Goal: Browse casually: Explore the website without a specific task or goal

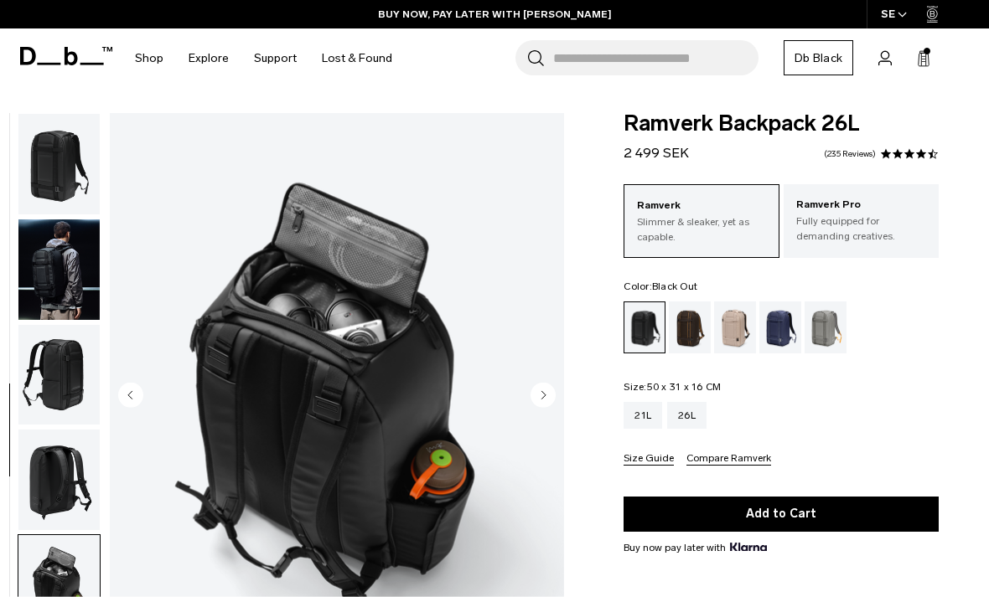
scroll to position [282, 0]
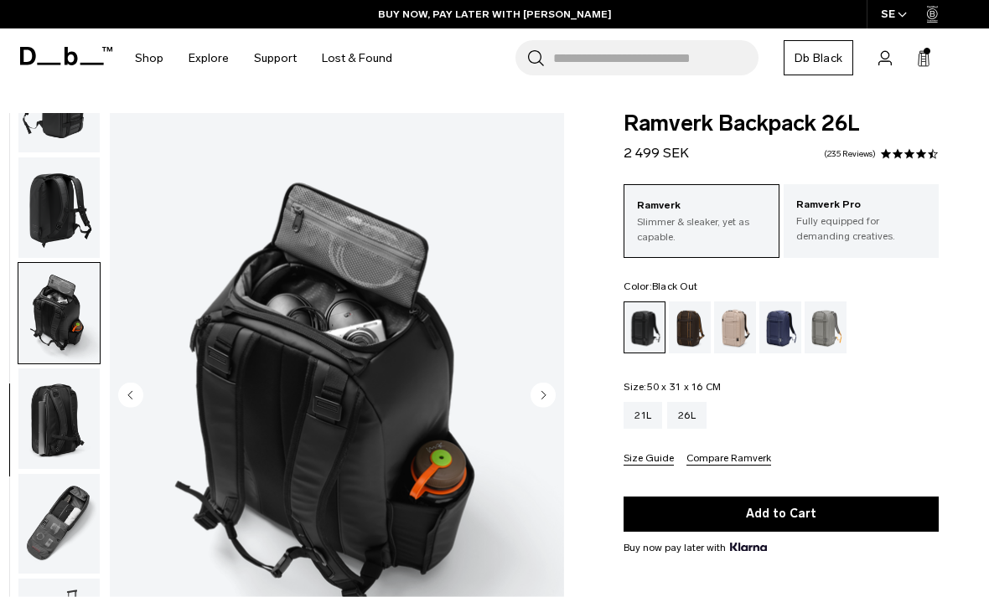
click at [775, 313] on div "Blue Hour" at bounding box center [780, 328] width 43 height 52
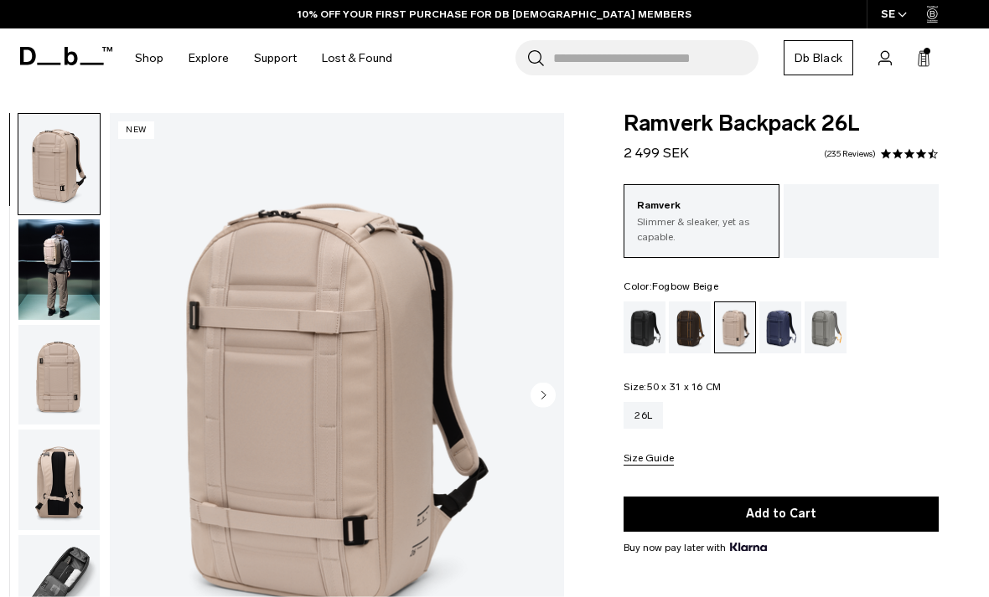
click at [65, 279] on img "button" at bounding box center [58, 270] width 81 height 101
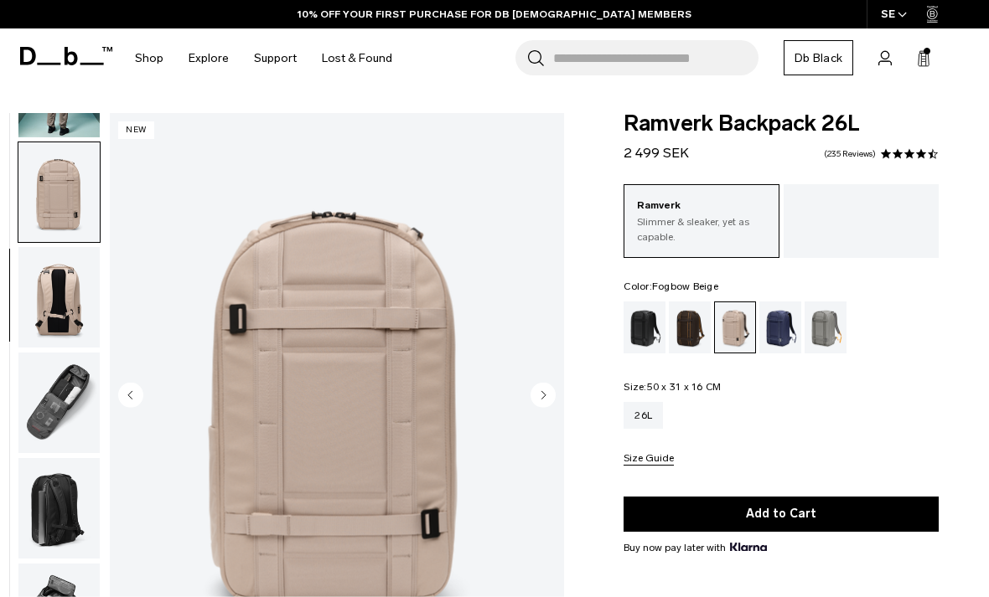
scroll to position [213, 0]
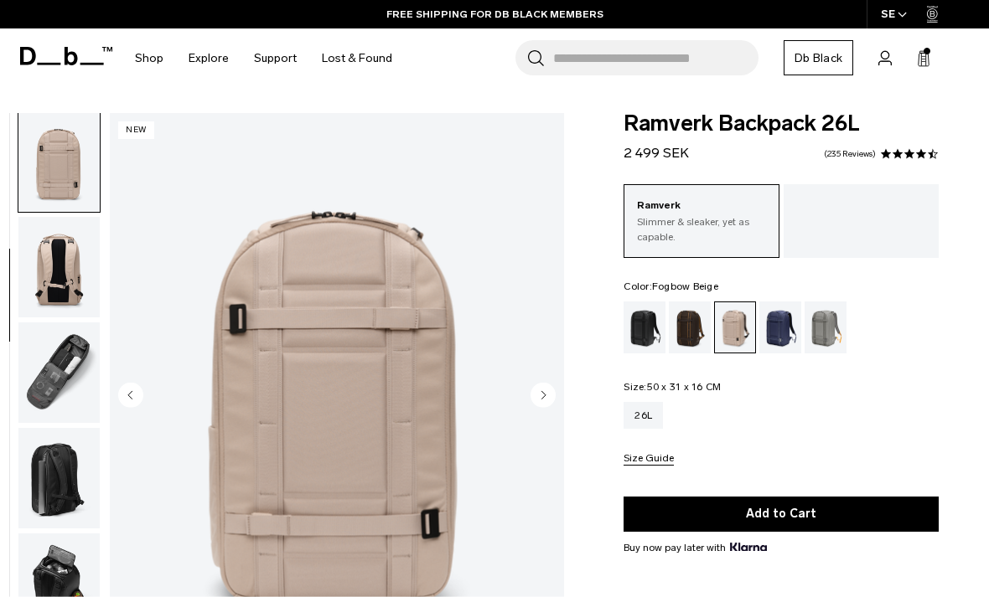
click at [870, 208] on div at bounding box center [860, 197] width 155 height 27
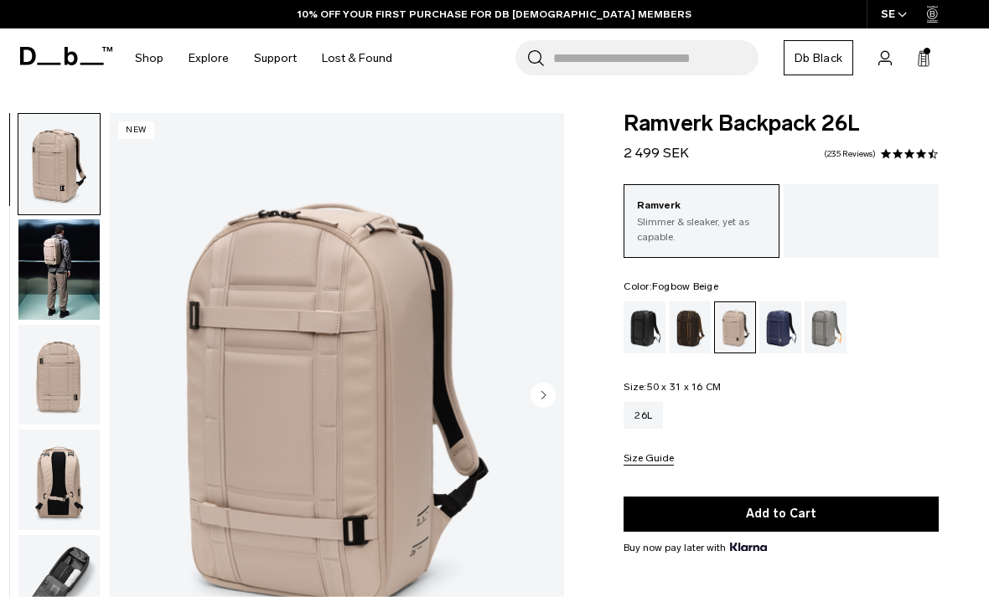
click at [693, 217] on p "Slimmer & sleaker, yet as capable." at bounding box center [701, 230] width 128 height 30
click at [642, 335] on div "Black Out" at bounding box center [644, 328] width 43 height 52
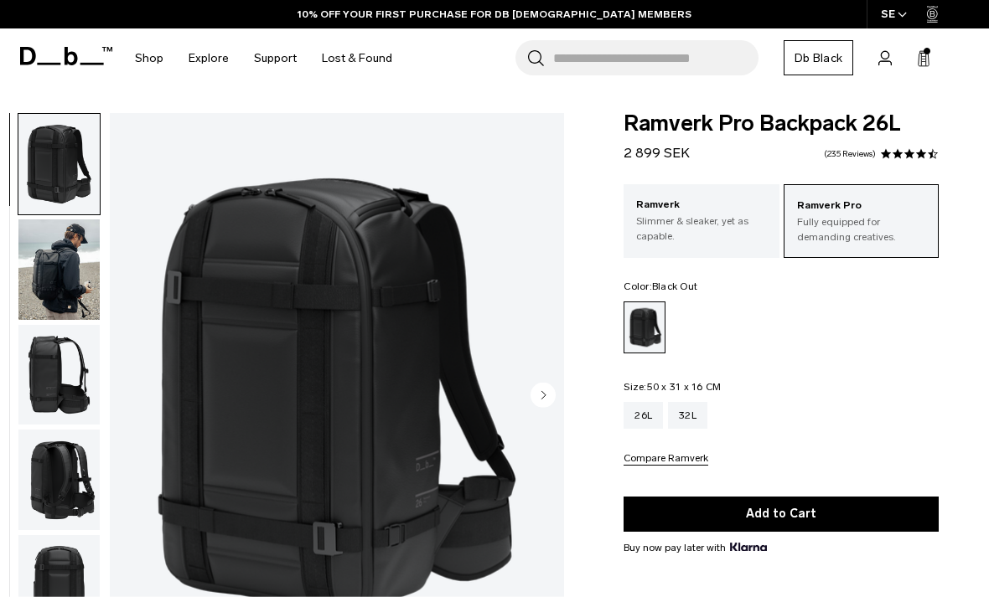
click at [75, 288] on img "button" at bounding box center [58, 270] width 81 height 101
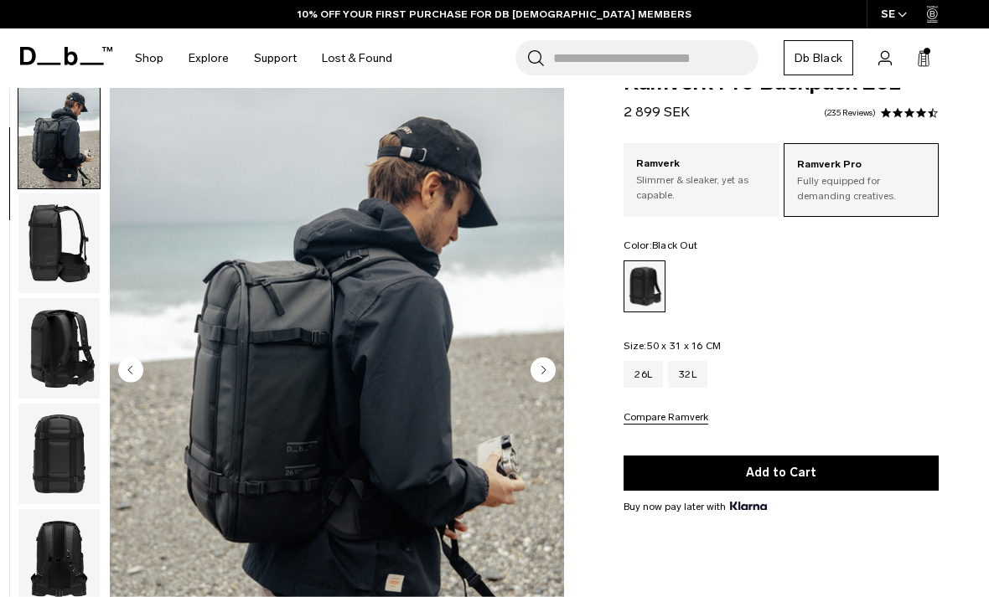
scroll to position [150, 0]
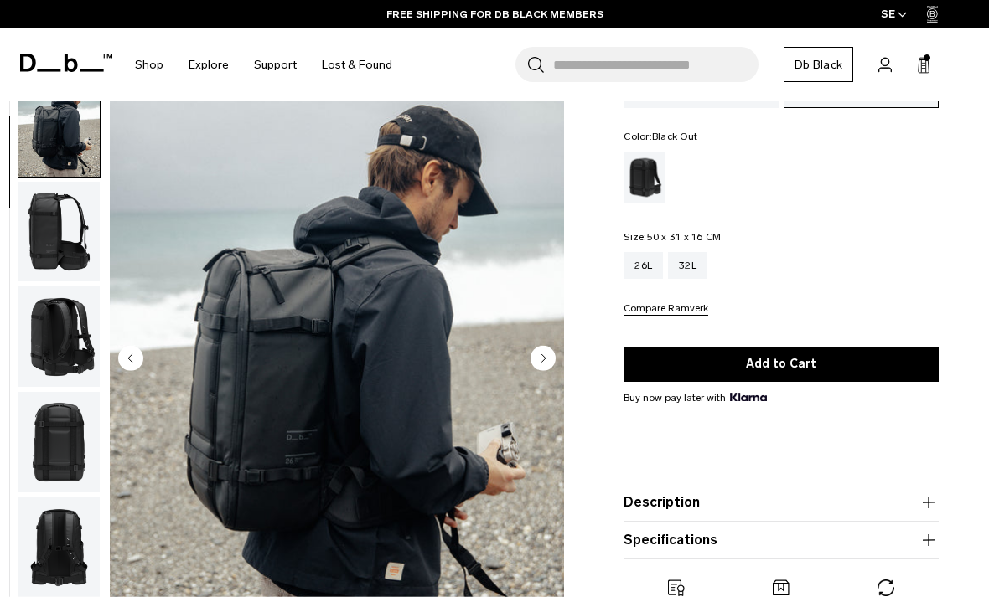
click at [70, 326] on img "button" at bounding box center [58, 337] width 81 height 101
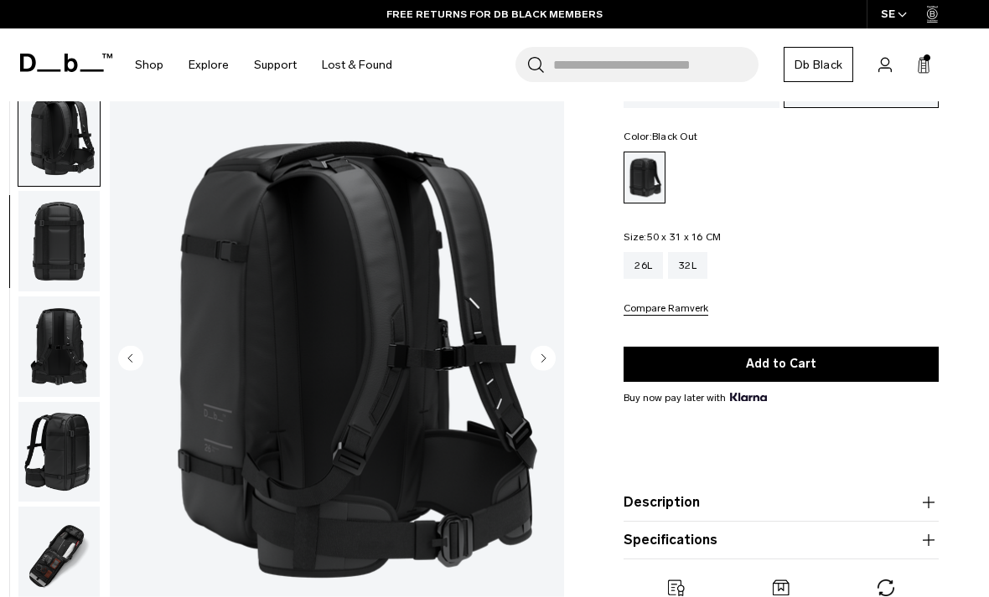
scroll to position [320, 0]
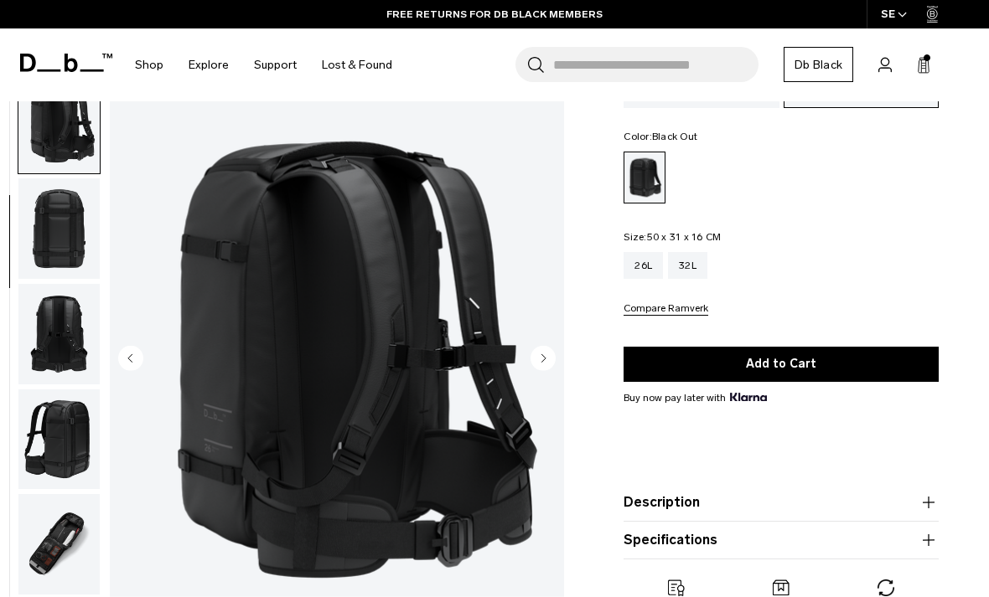
click at [68, 456] on img "button" at bounding box center [58, 439] width 81 height 101
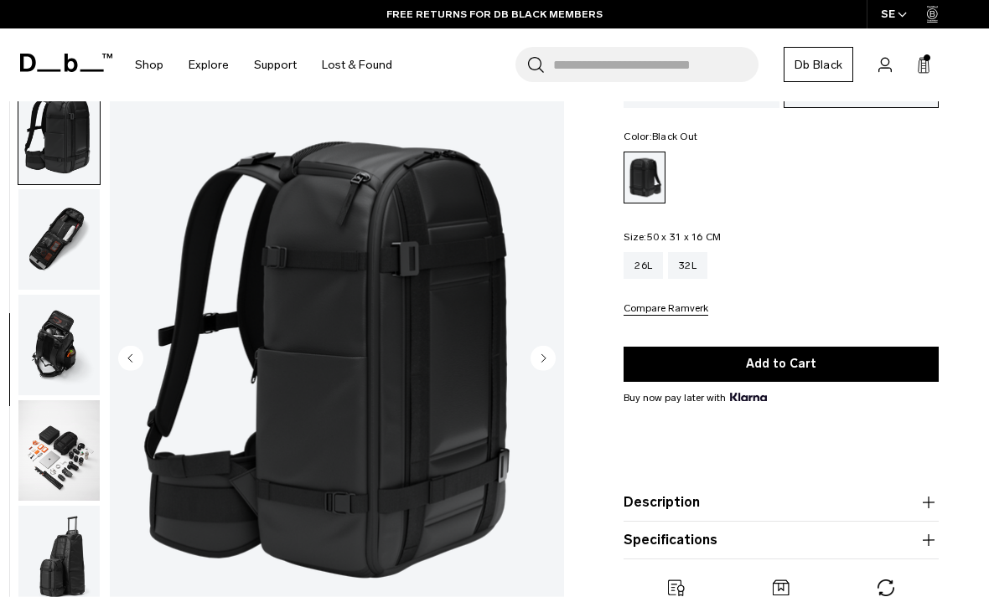
scroll to position [639, 0]
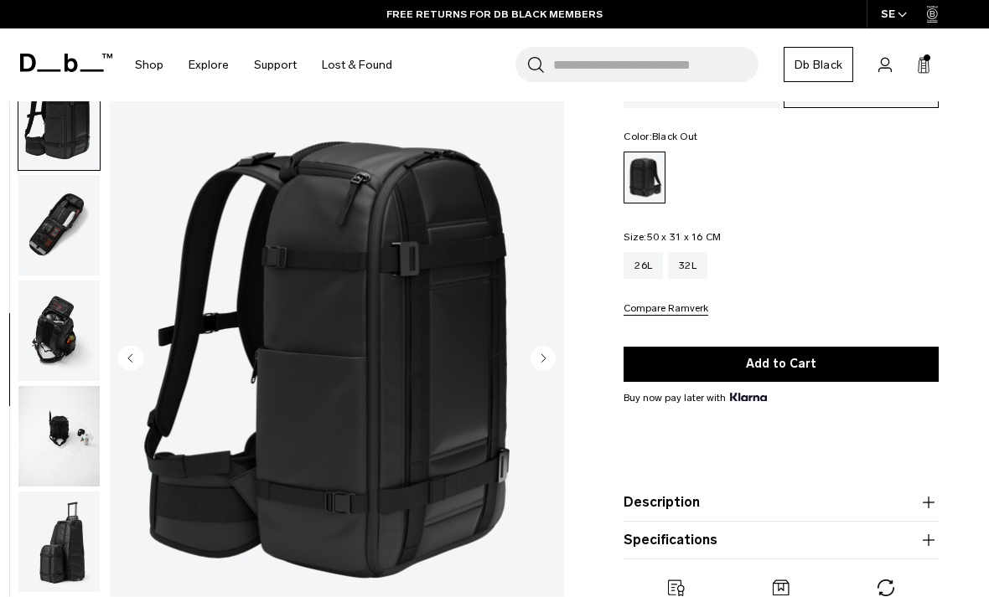
click at [57, 239] on img "button" at bounding box center [58, 225] width 81 height 101
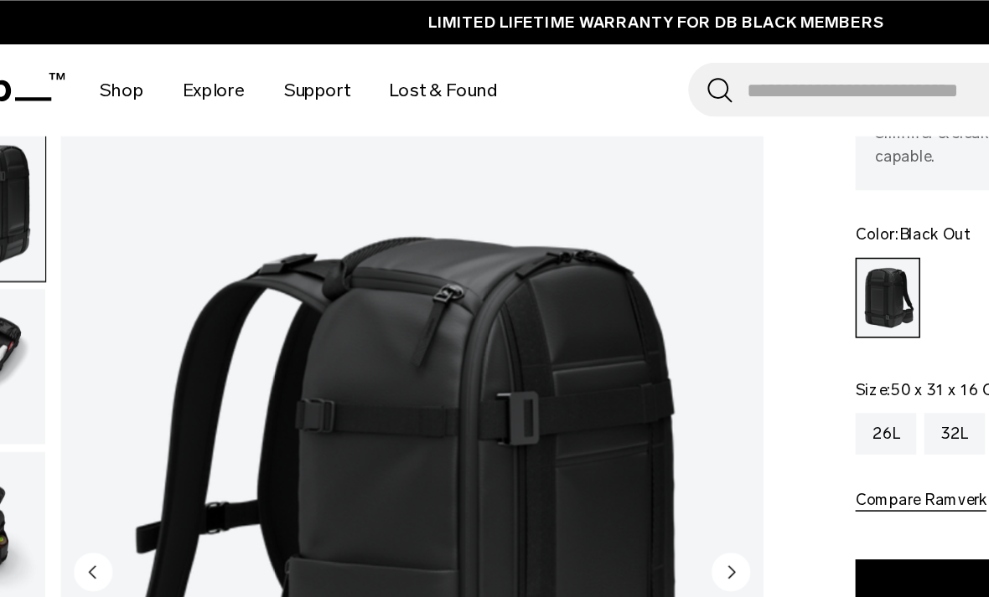
scroll to position [0, 0]
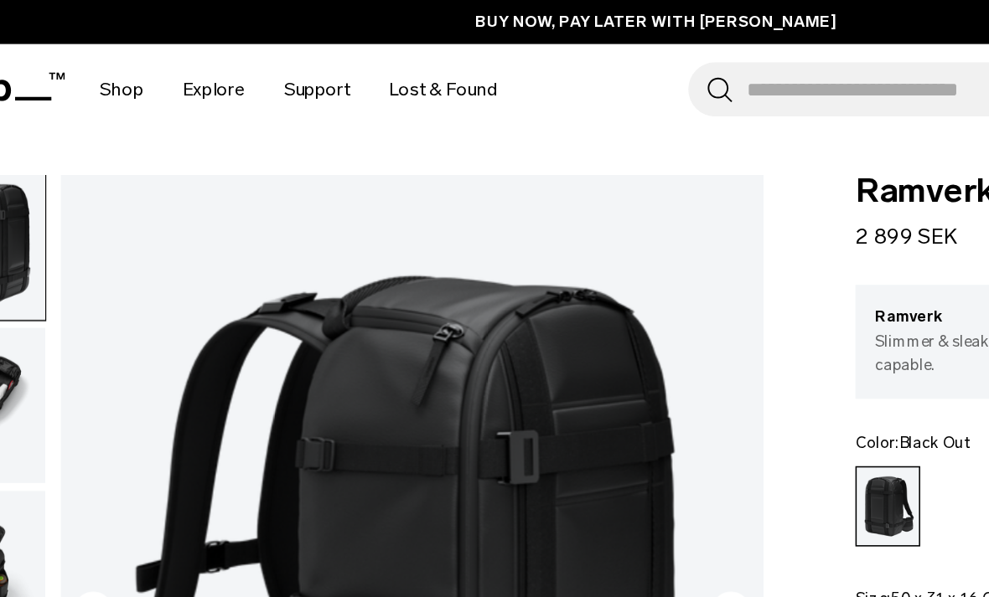
click at [378, 18] on link "BUY NOW, PAY LATER WITH [PERSON_NAME]" at bounding box center [495, 14] width 234 height 15
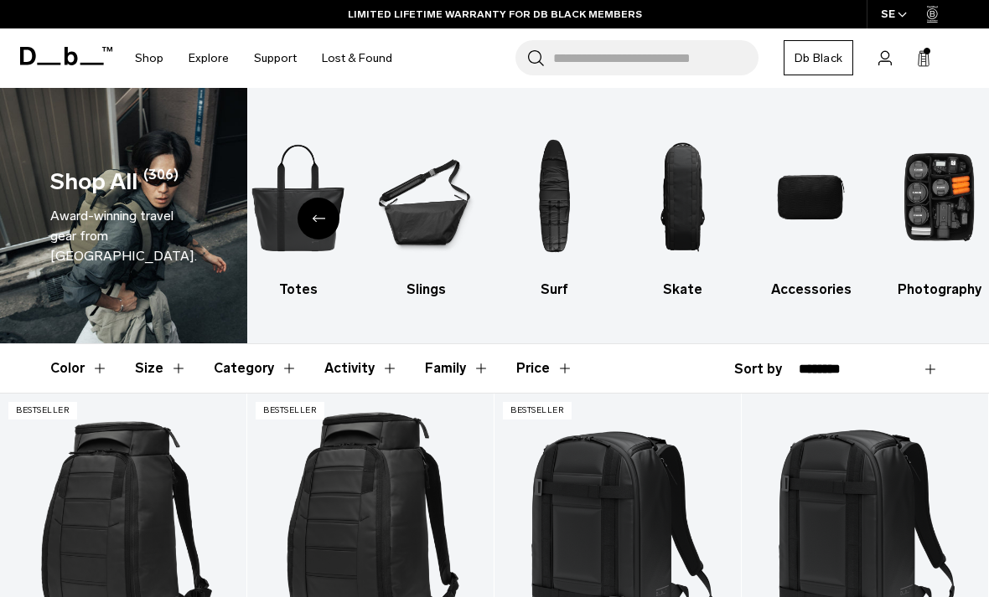
click at [928, 184] on img "10 / 10" at bounding box center [939, 197] width 99 height 148
click at [830, 195] on img "9 / 10" at bounding box center [811, 197] width 99 height 148
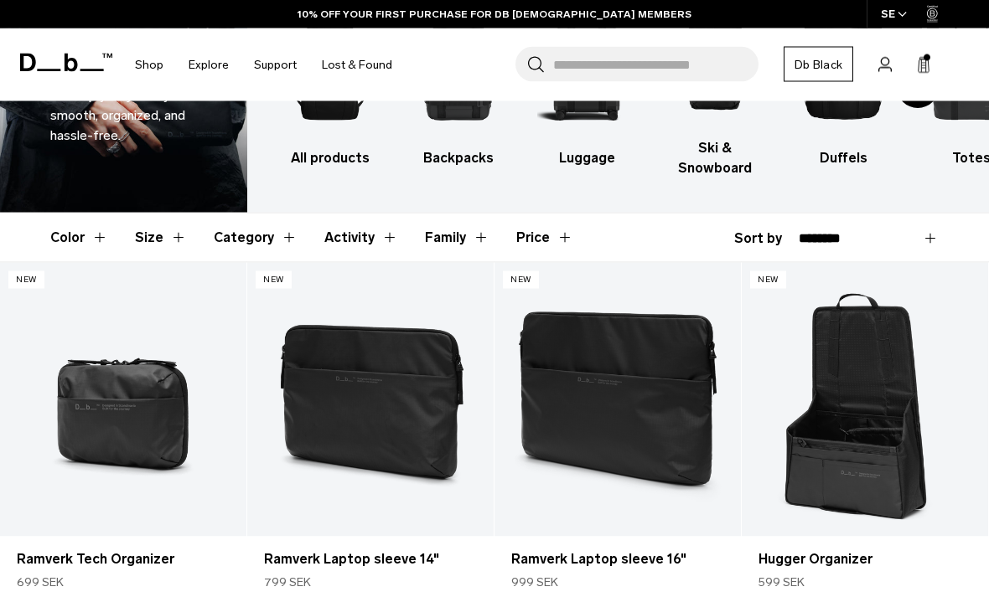
scroll to position [132, 0]
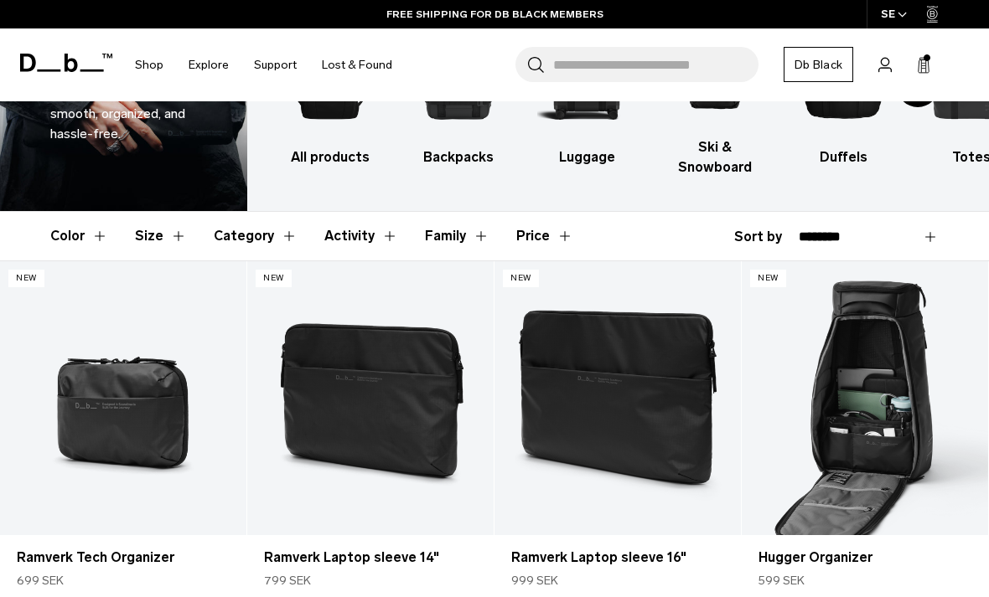
click at [840, 410] on link "Hugger Organizer" at bounding box center [865, 398] width 246 height 274
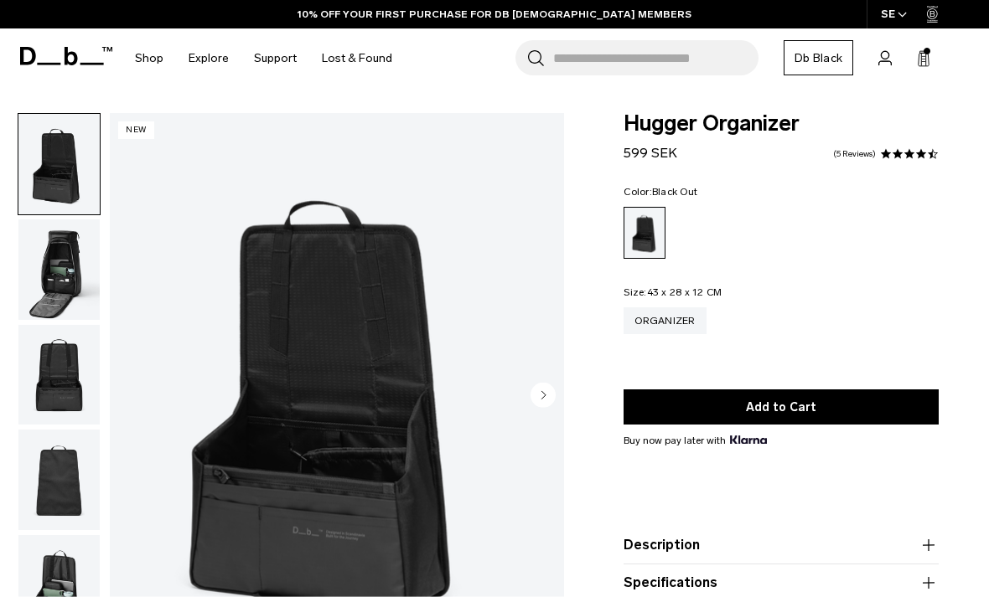
click at [68, 292] on img "button" at bounding box center [58, 270] width 81 height 101
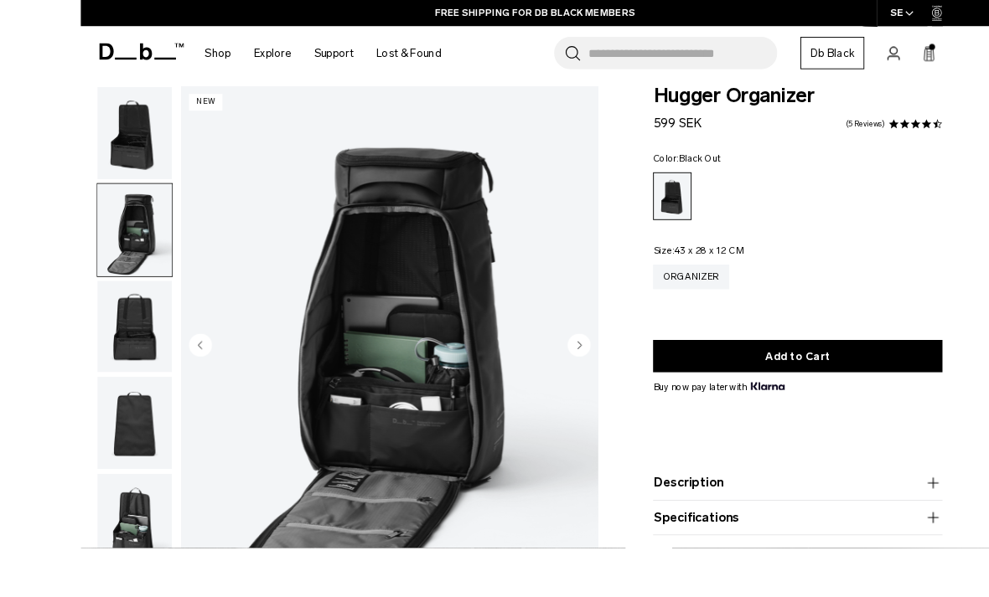
scroll to position [111, 0]
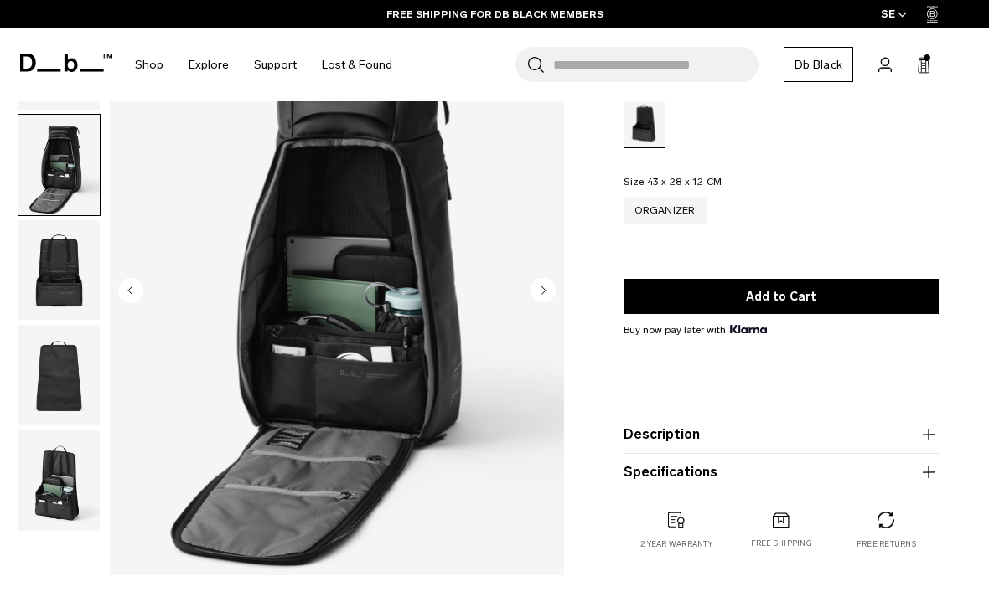
click at [56, 291] on img "button" at bounding box center [58, 270] width 81 height 101
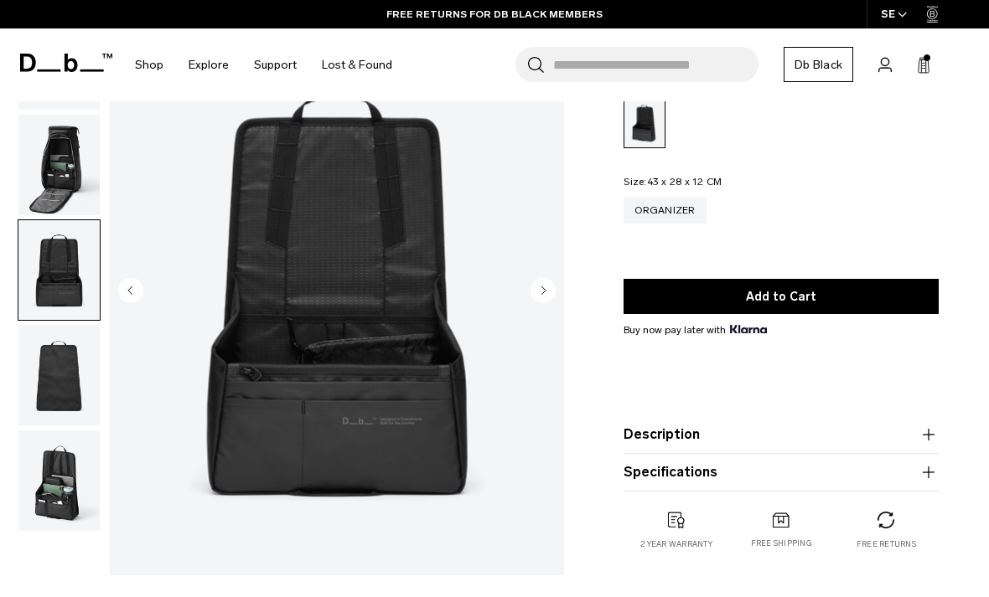
click at [59, 361] on img "button" at bounding box center [58, 375] width 81 height 101
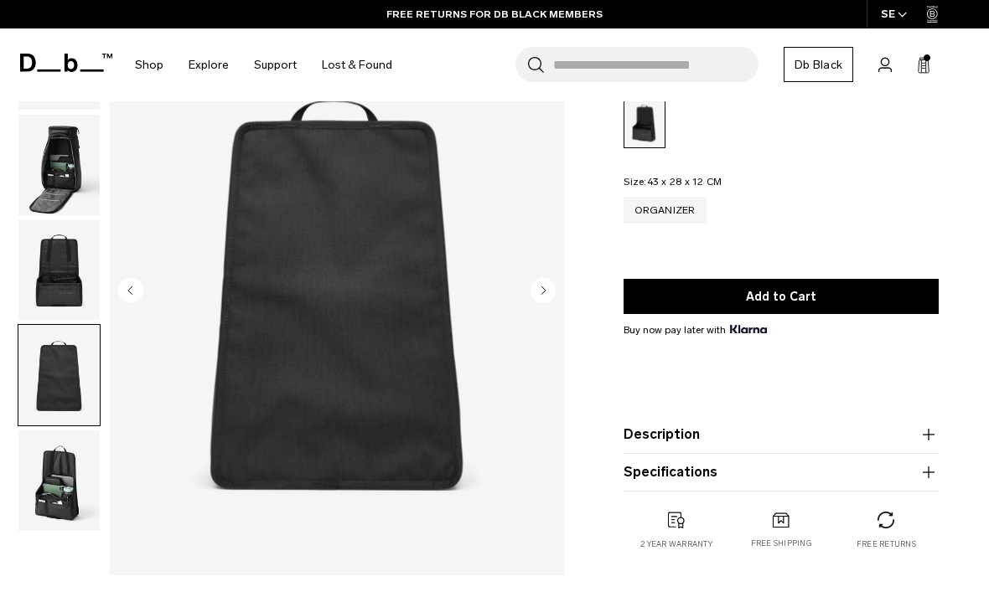
click at [65, 495] on img "button" at bounding box center [58, 481] width 81 height 101
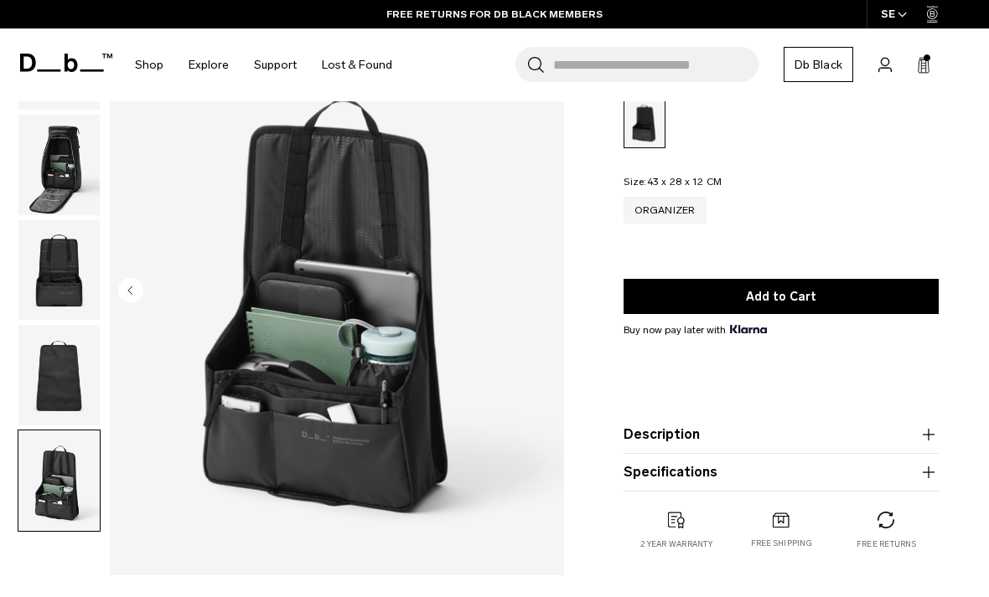
click at [64, 153] on img "button" at bounding box center [58, 165] width 81 height 101
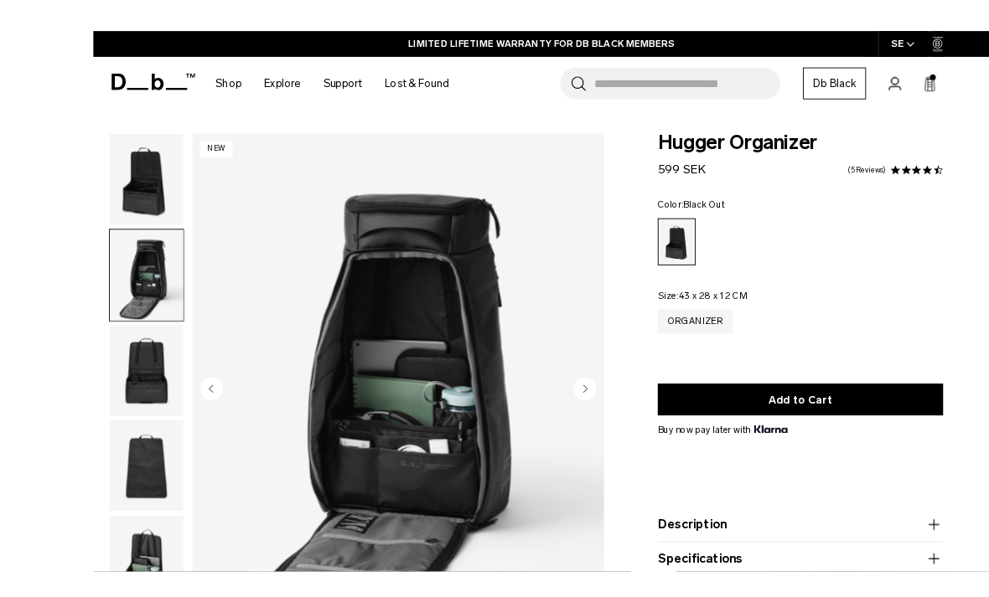
scroll to position [25, 0]
